Goal: Task Accomplishment & Management: Manage account settings

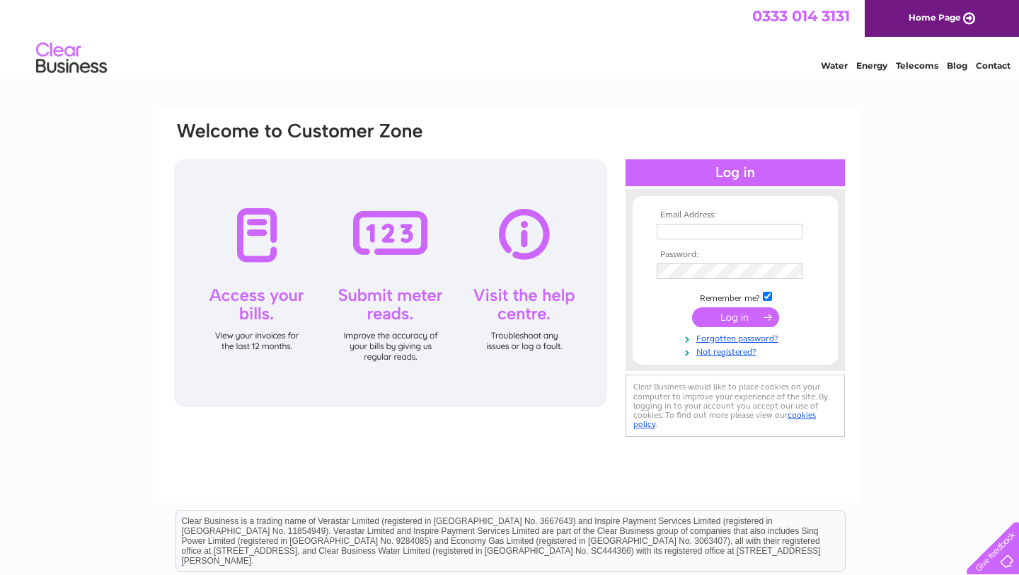
type input "bobby@fellahair.com"
click at [737, 323] on input "submit" at bounding box center [735, 317] width 87 height 20
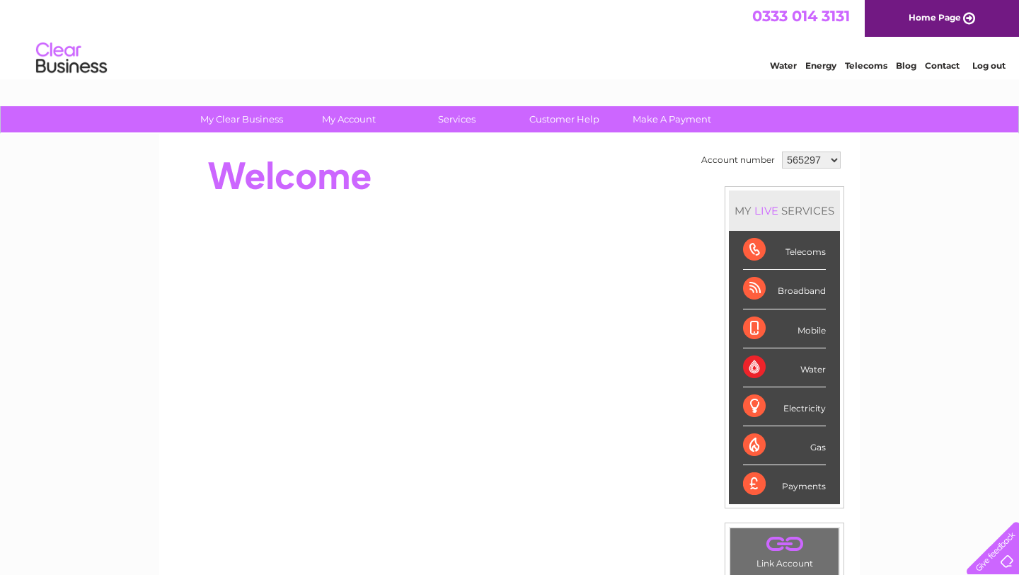
click at [832, 158] on select "565297 1082594" at bounding box center [811, 159] width 59 height 17
select select "1082594"
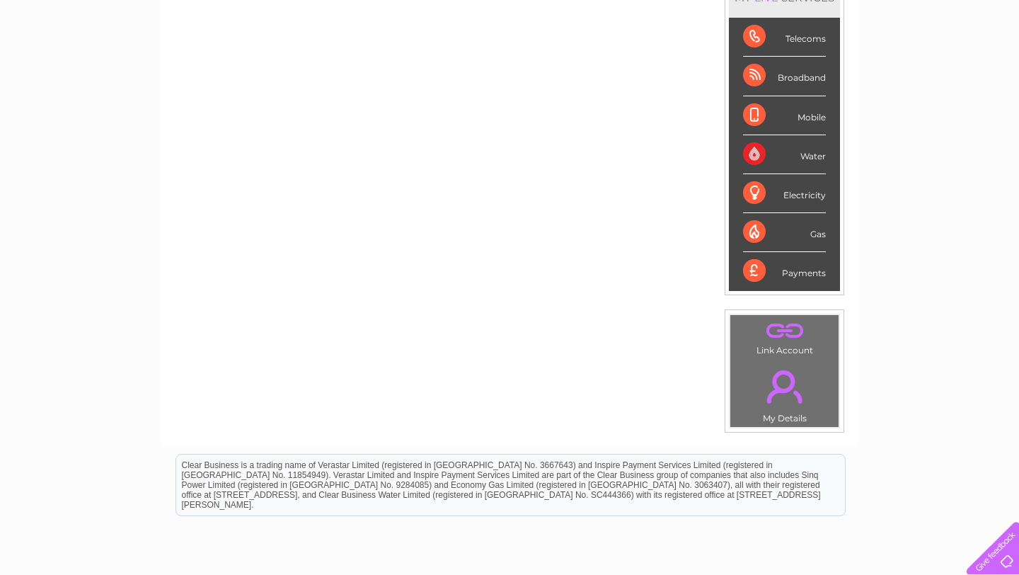
scroll to position [338, 0]
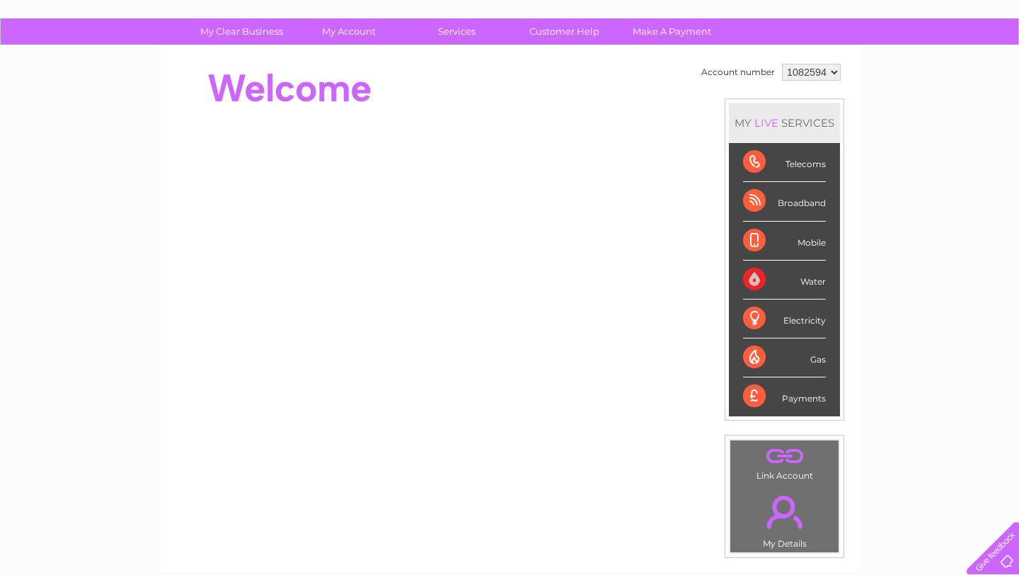
scroll to position [87, 0]
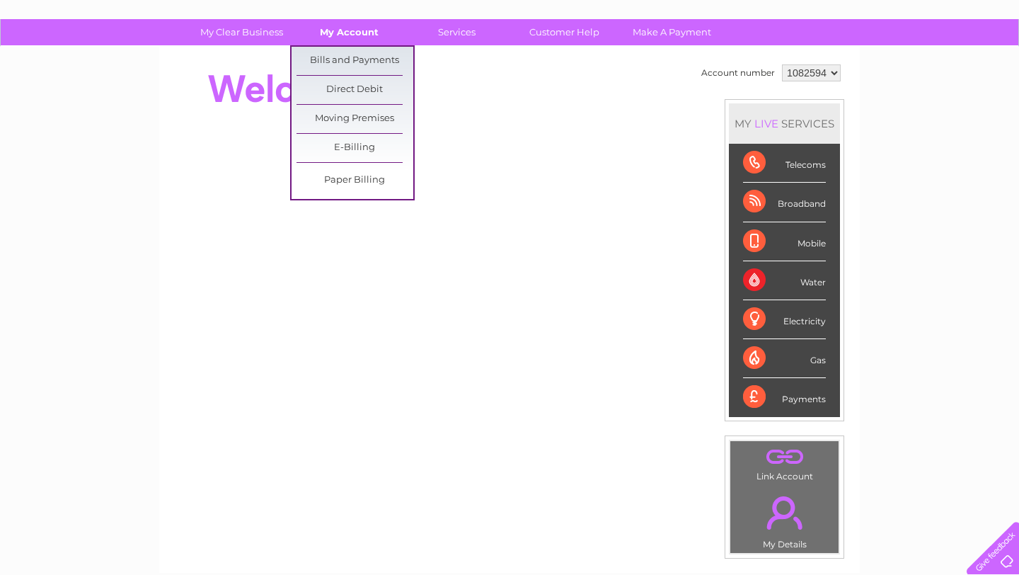
click at [357, 37] on link "My Account" at bounding box center [349, 32] width 117 height 26
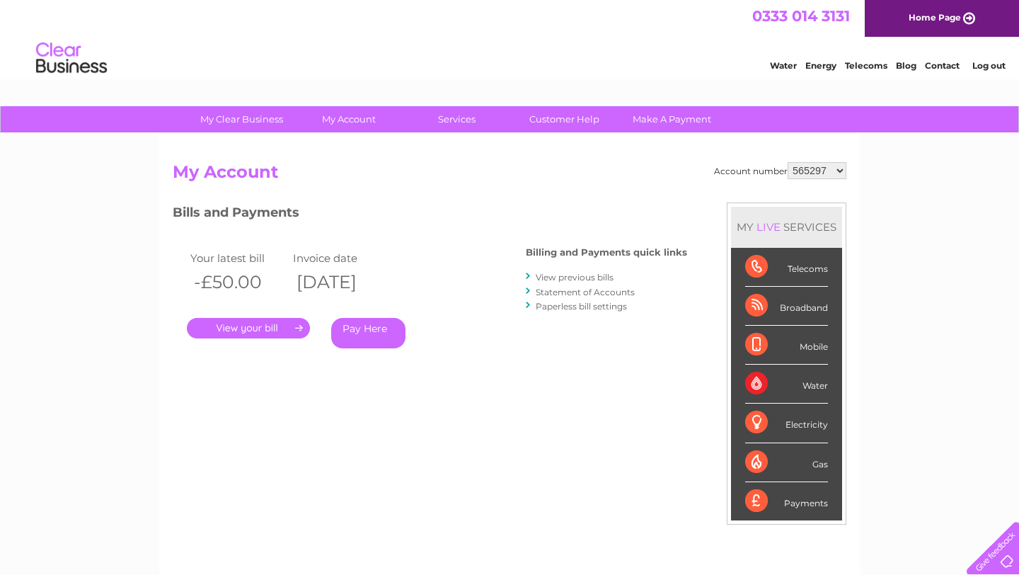
click at [831, 167] on select "565297 1082594" at bounding box center [817, 170] width 59 height 17
select select "1082594"
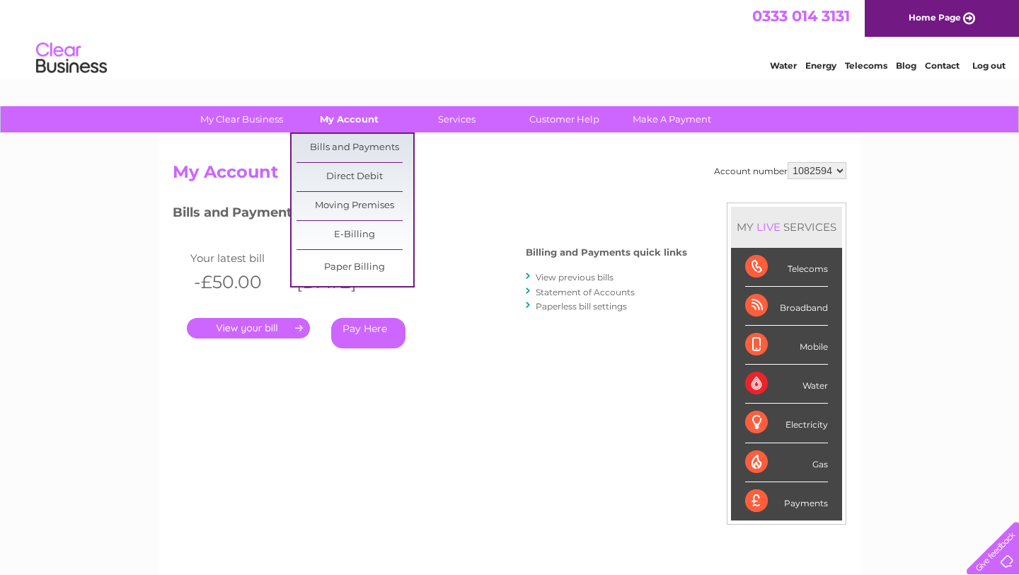
click at [358, 119] on link "My Account" at bounding box center [349, 119] width 117 height 26
click at [357, 147] on link "Bills and Payments" at bounding box center [355, 148] width 117 height 28
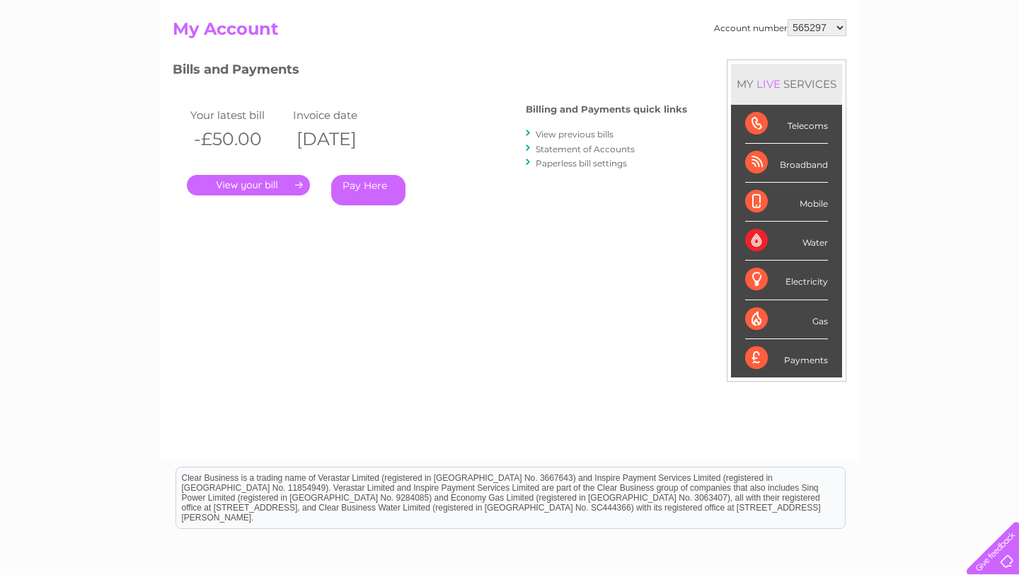
scroll to position [107, 0]
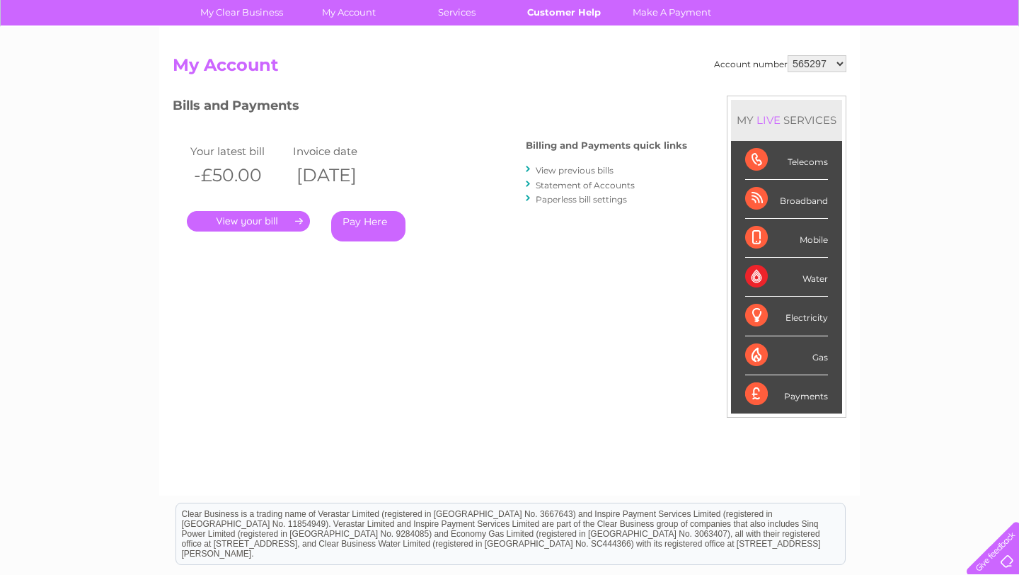
click at [563, 18] on link "Customer Help" at bounding box center [564, 12] width 117 height 26
